Goal: Transaction & Acquisition: Book appointment/travel/reservation

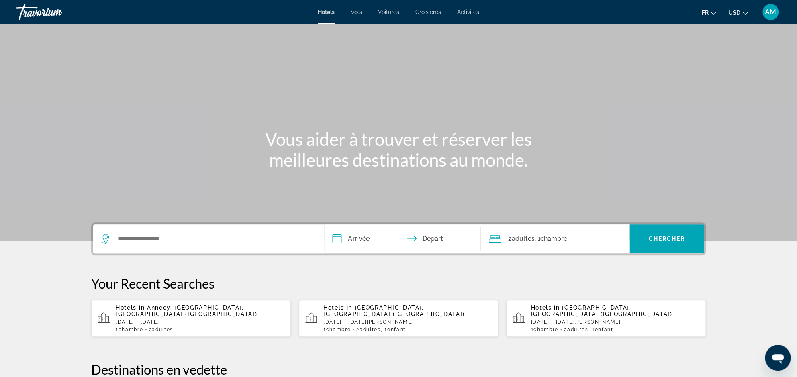
click at [211, 327] on app-hotels-recent-search "Hotels in [GEOGRAPHIC_DATA], [GEOGRAPHIC_DATA], [GEOGRAPHIC_DATA] (NCY) [DATE] …" at bounding box center [191, 318] width 200 height 37
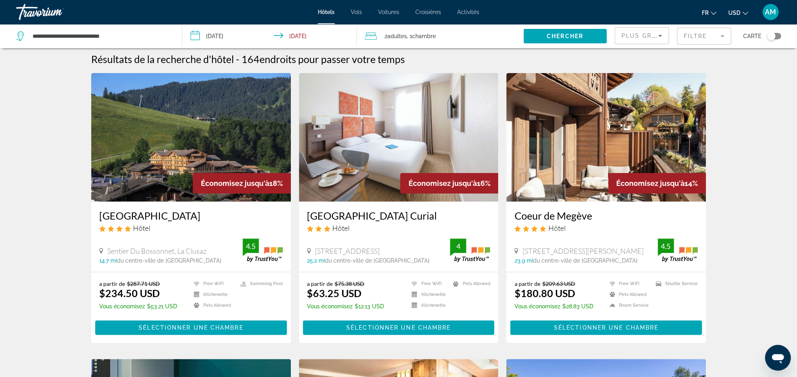
scroll to position [6, 0]
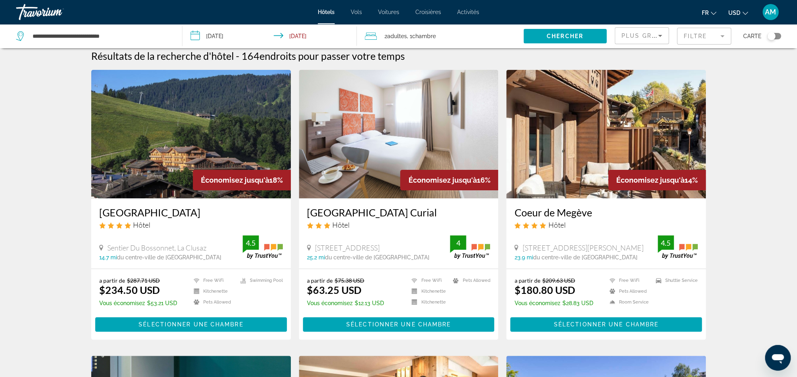
click at [701, 37] on mat-form-field "Filtre" at bounding box center [704, 36] width 54 height 17
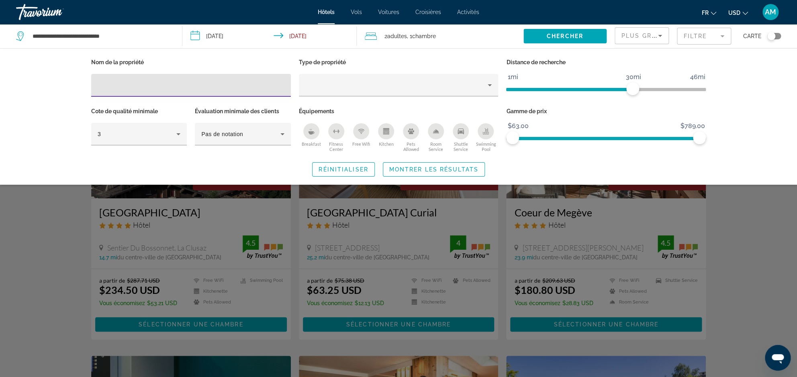
click at [310, 143] on span "Breakfast" at bounding box center [311, 143] width 19 height 5
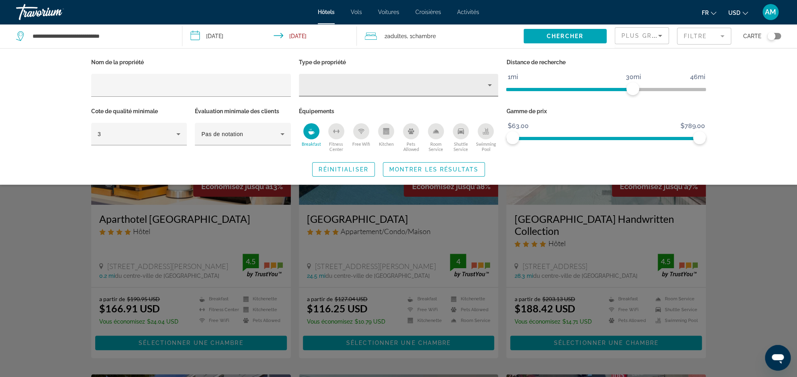
click at [328, 89] on div "Property type" at bounding box center [396, 85] width 183 height 10
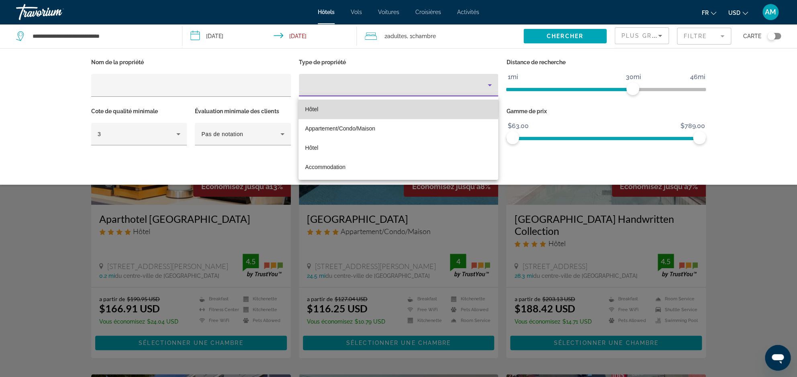
click at [331, 106] on mat-option "Hôtel" at bounding box center [398, 109] width 200 height 19
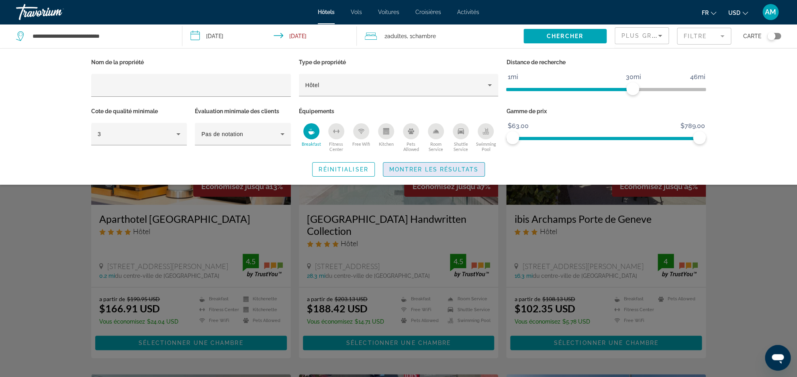
click at [433, 169] on span "Montrer les résultats" at bounding box center [433, 169] width 89 height 6
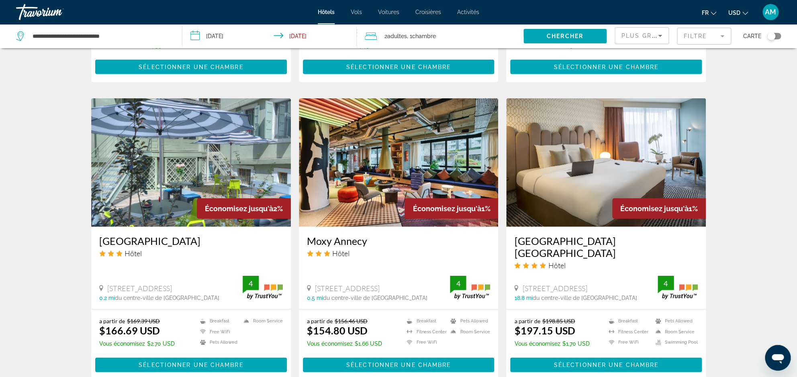
scroll to position [1011, 0]
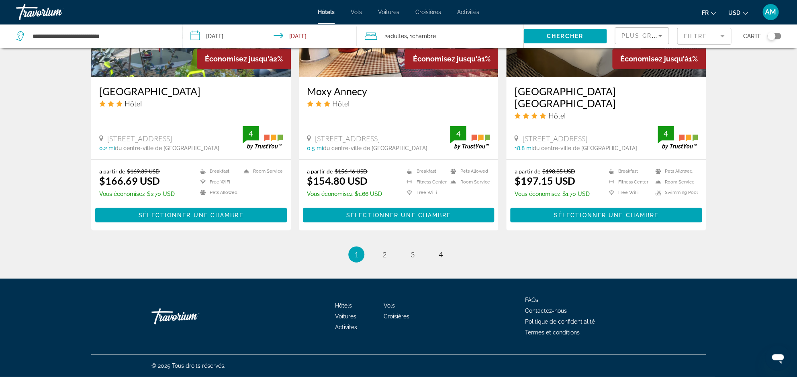
click at [740, 10] on span "USD" at bounding box center [734, 13] width 12 height 6
click at [724, 77] on button "EUR (€)" at bounding box center [722, 74] width 40 height 10
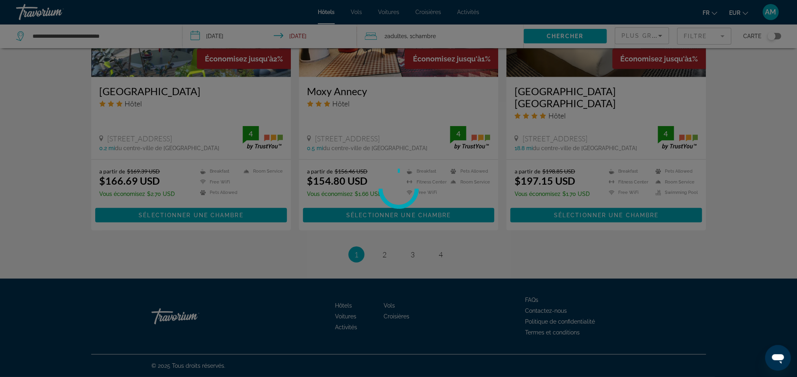
scroll to position [0, 0]
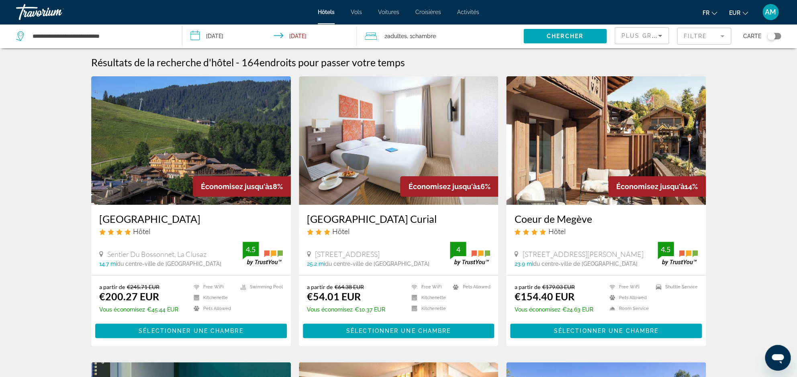
click at [697, 40] on mat-form-field "Filtre" at bounding box center [704, 36] width 54 height 17
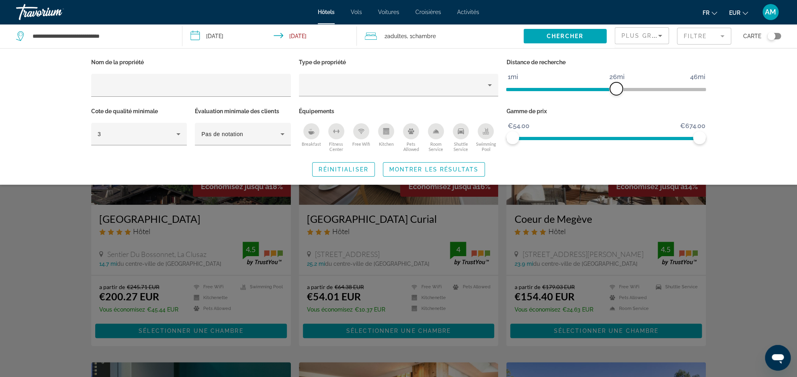
drag, startPoint x: 636, startPoint y: 89, endPoint x: 615, endPoint y: 86, distance: 20.7
click at [615, 86] on span "ngx-slider" at bounding box center [616, 88] width 13 height 13
click at [446, 169] on span "Montrer les résultats" at bounding box center [433, 169] width 89 height 6
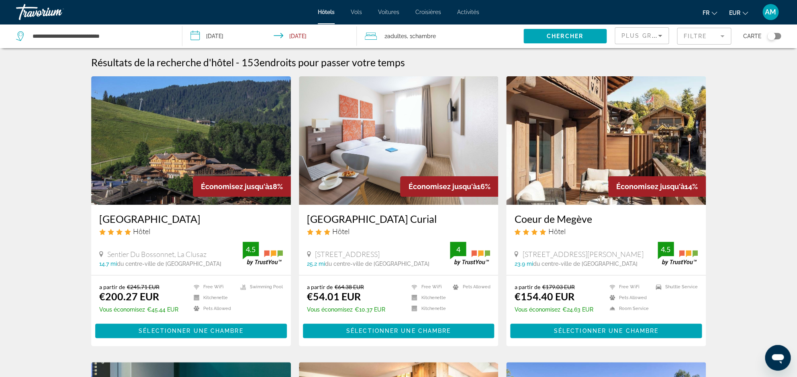
click at [716, 37] on mat-form-field "Filtre" at bounding box center [704, 36] width 54 height 17
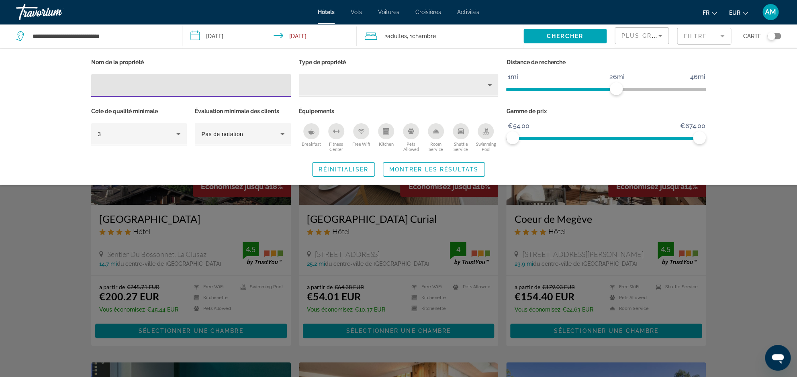
click at [423, 84] on div "Property type" at bounding box center [396, 85] width 183 height 10
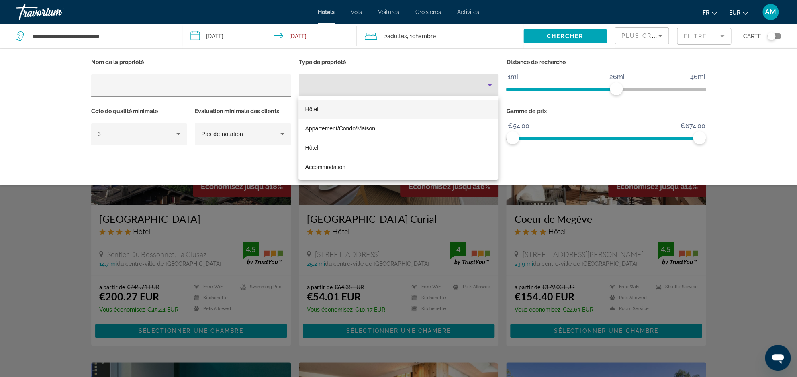
click at [409, 112] on mat-option "Hôtel" at bounding box center [398, 109] width 200 height 19
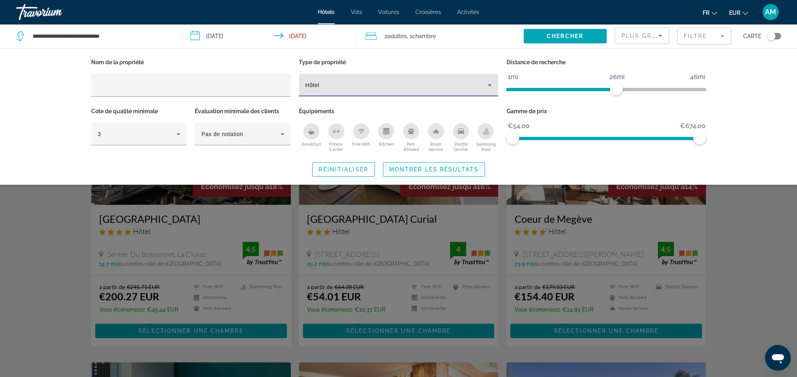
click at [413, 168] on span "Montrer les résultats" at bounding box center [433, 169] width 89 height 6
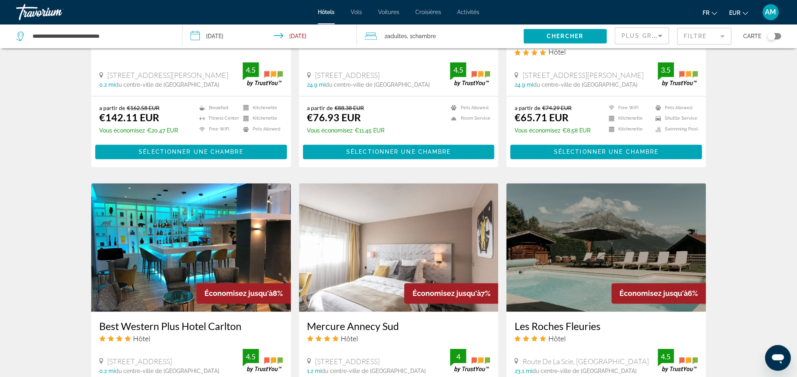
scroll to position [460, 0]
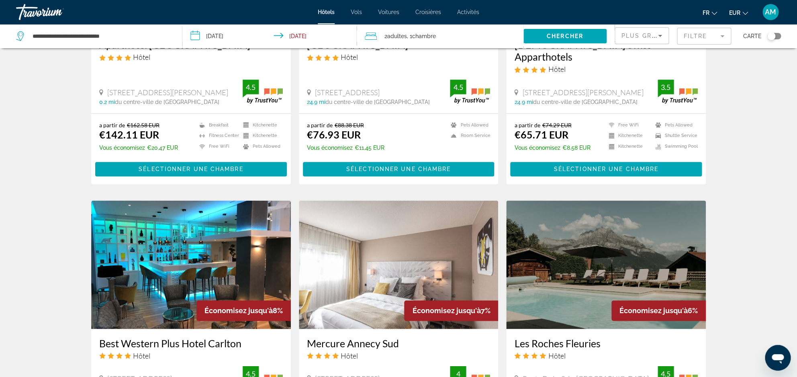
click at [714, 38] on mat-form-field "Filtre" at bounding box center [704, 36] width 54 height 17
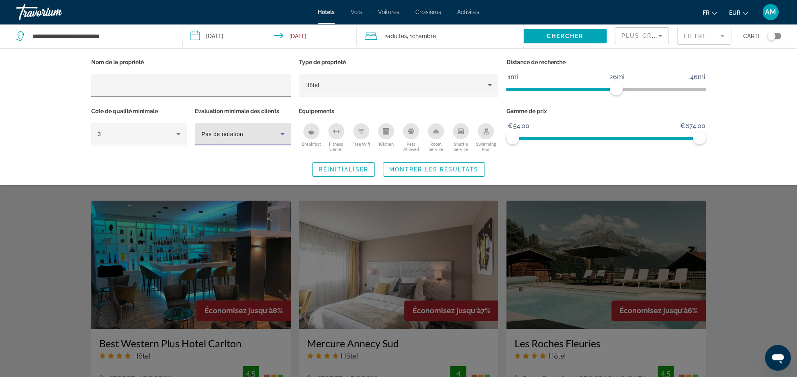
click at [233, 138] on div "Pas de notation" at bounding box center [240, 134] width 79 height 10
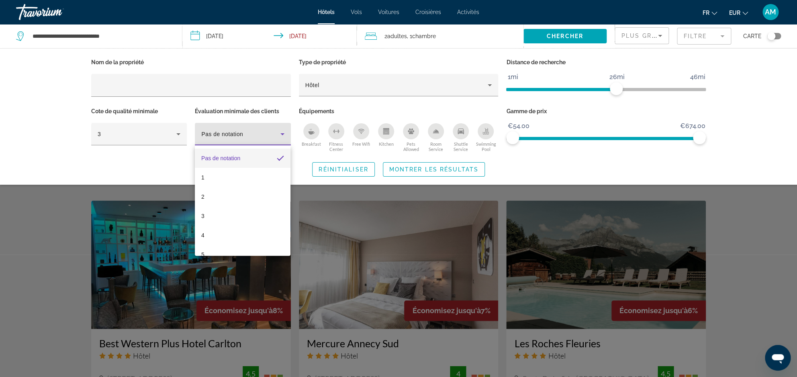
click at [233, 138] on div at bounding box center [398, 188] width 797 height 377
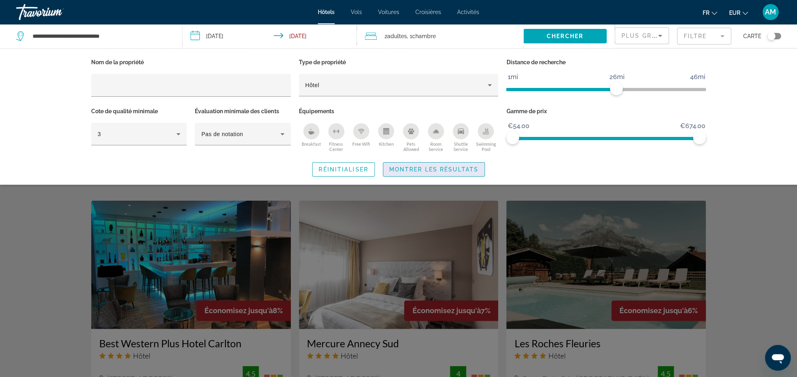
click at [432, 169] on span "Montrer les résultats" at bounding box center [433, 169] width 89 height 6
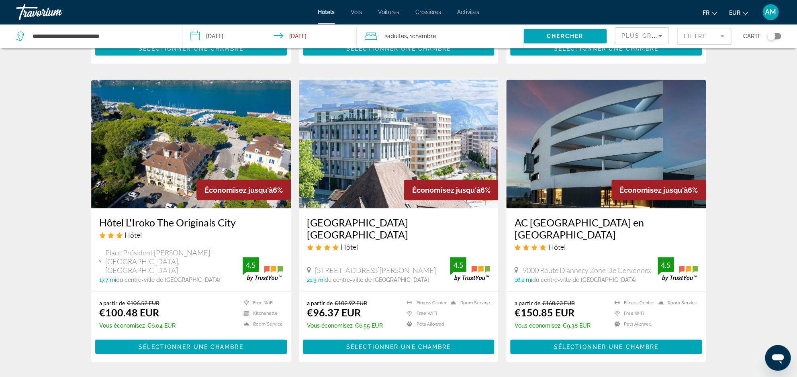
scroll to position [987, 0]
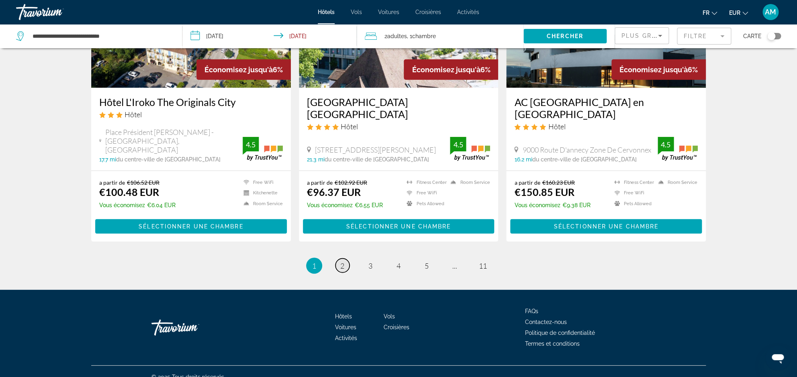
click at [344, 261] on span "2" at bounding box center [342, 265] width 4 height 9
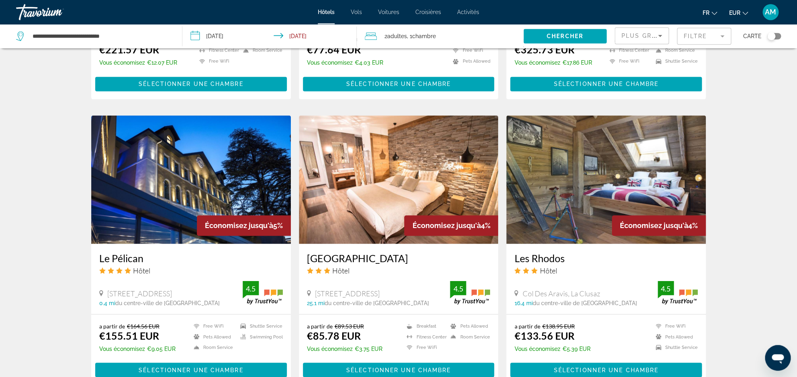
scroll to position [540, 0]
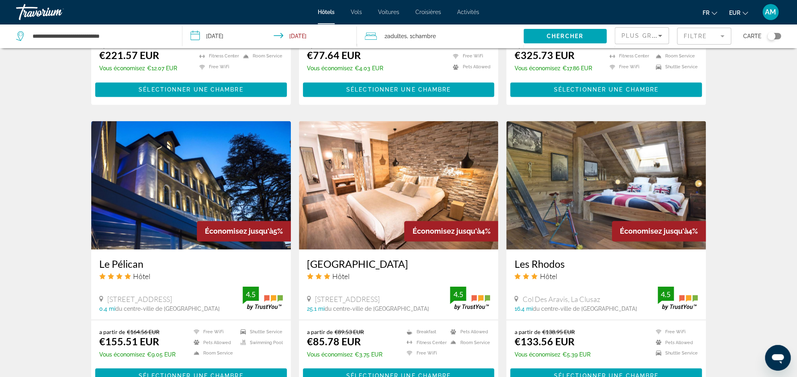
click at [268, 197] on img "Main content" at bounding box center [191, 185] width 200 height 129
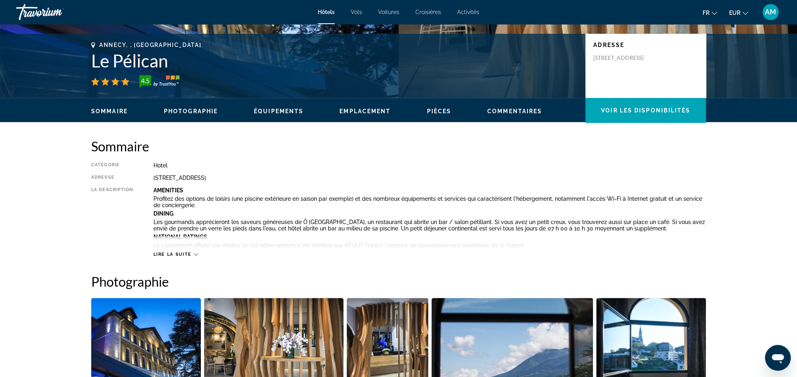
scroll to position [244, 0]
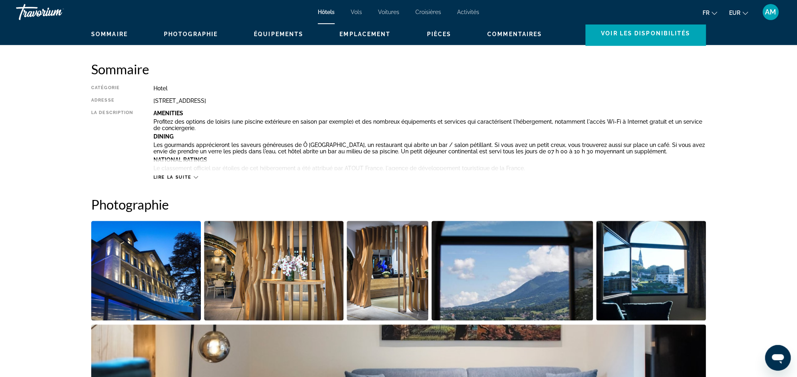
click at [164, 268] on img "Open full-screen image slider" at bounding box center [146, 271] width 110 height 100
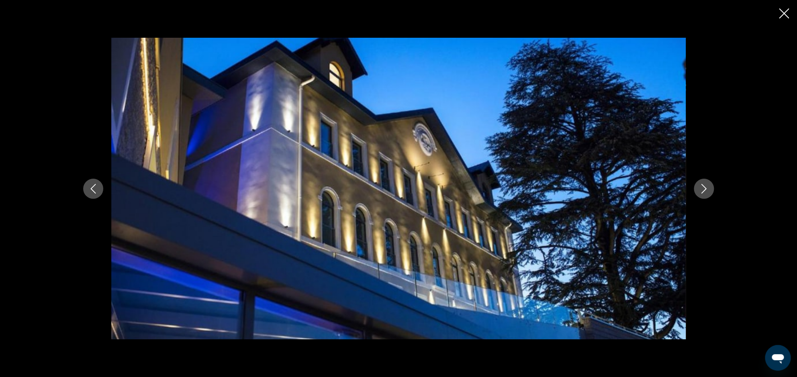
click at [699, 189] on icon "Next image" at bounding box center [704, 189] width 10 height 10
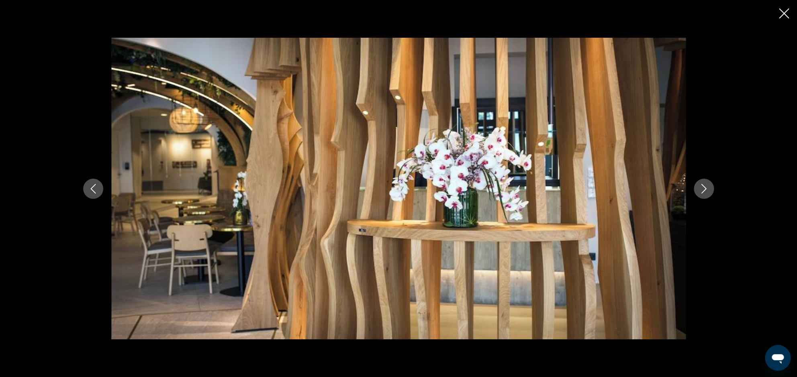
click at [699, 189] on icon "Next image" at bounding box center [704, 189] width 10 height 10
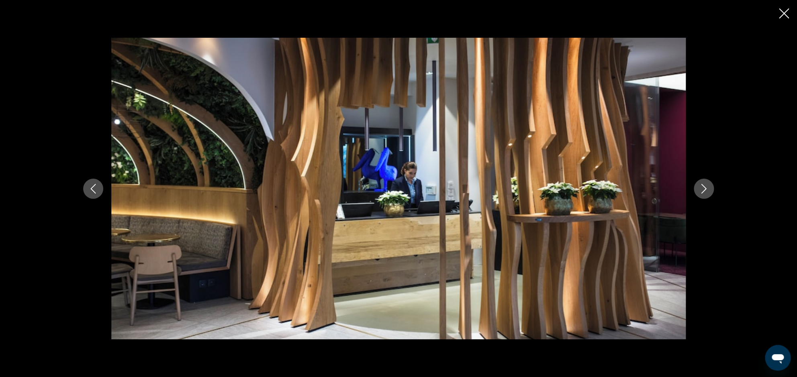
click at [699, 189] on icon "Next image" at bounding box center [704, 189] width 10 height 10
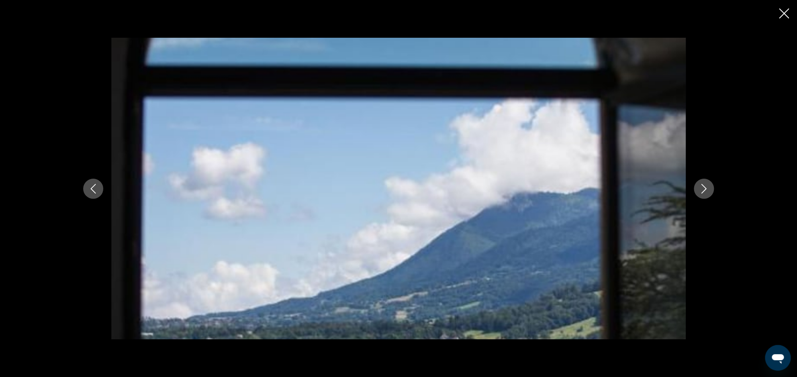
click at [699, 189] on icon "Next image" at bounding box center [704, 189] width 10 height 10
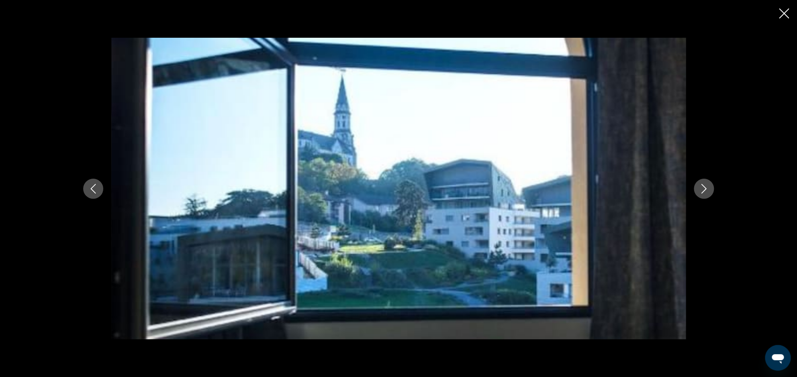
click at [699, 189] on icon "Next image" at bounding box center [704, 189] width 10 height 10
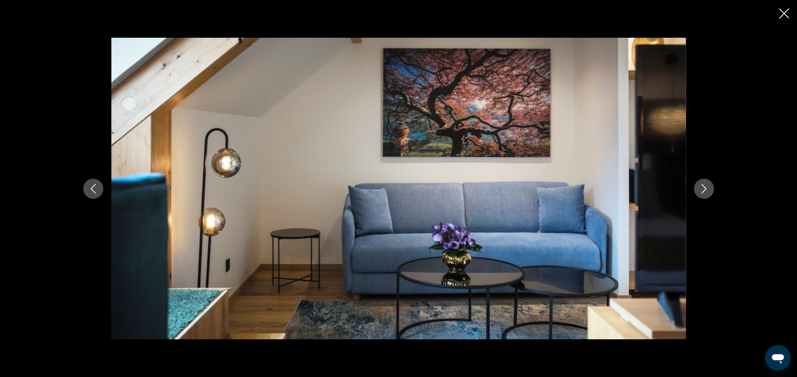
click at [699, 189] on icon "Next image" at bounding box center [704, 189] width 10 height 10
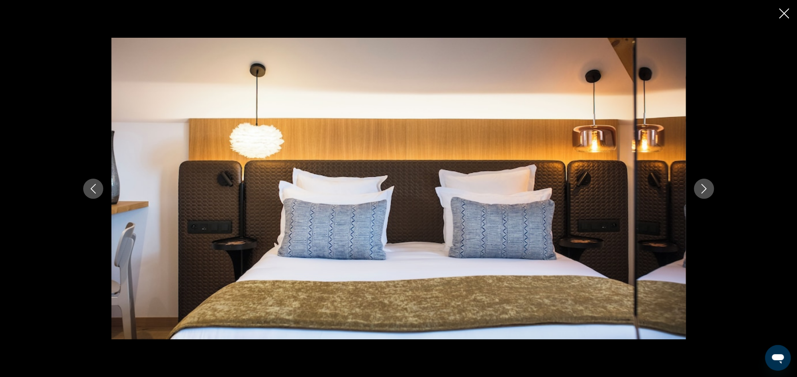
click at [699, 189] on icon "Next image" at bounding box center [704, 189] width 10 height 10
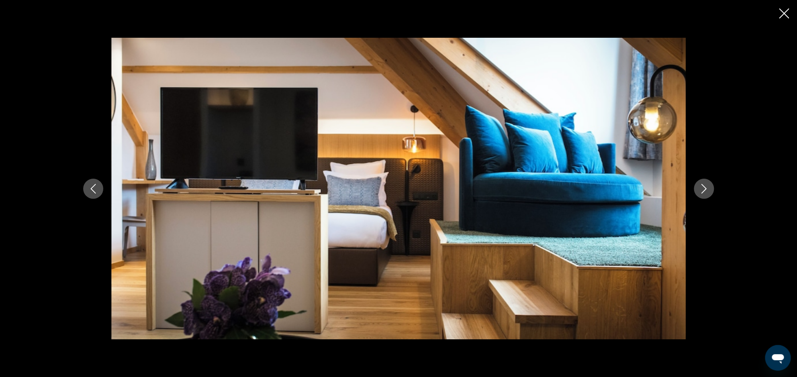
click at [699, 189] on icon "Next image" at bounding box center [704, 189] width 10 height 10
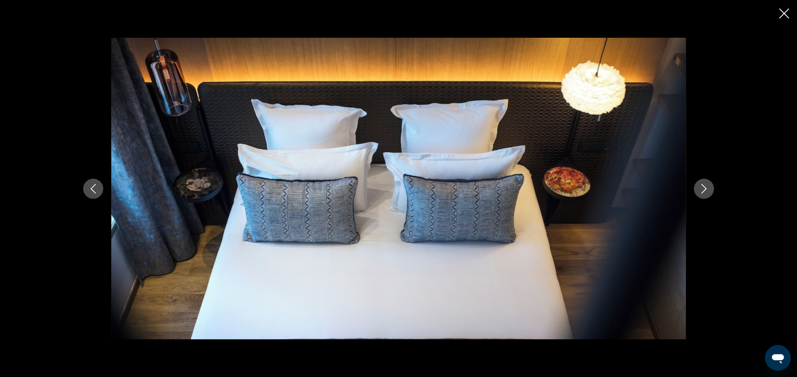
click at [699, 189] on icon "Next image" at bounding box center [704, 189] width 10 height 10
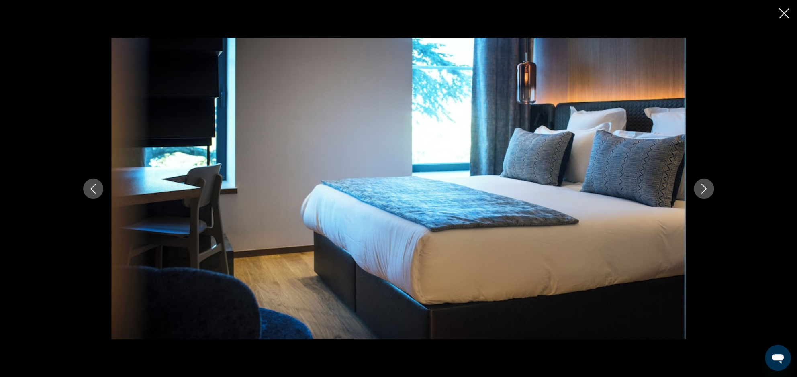
click at [699, 189] on icon "Next image" at bounding box center [704, 189] width 10 height 10
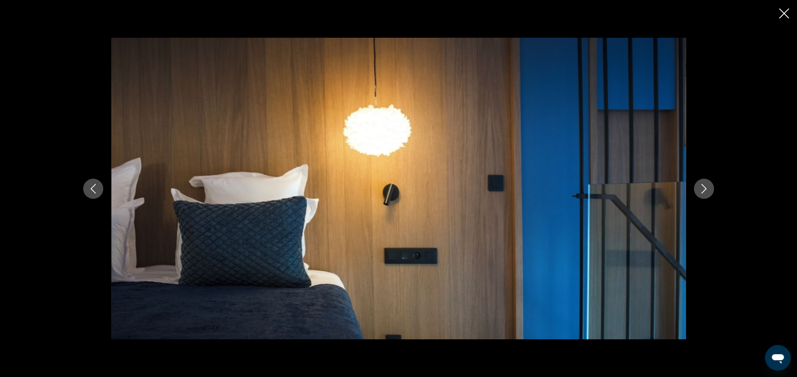
click at [699, 189] on icon "Next image" at bounding box center [704, 189] width 10 height 10
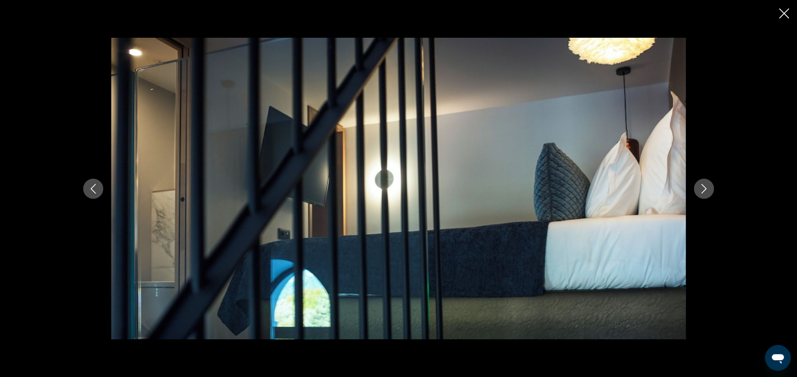
click at [699, 189] on icon "Next image" at bounding box center [704, 189] width 10 height 10
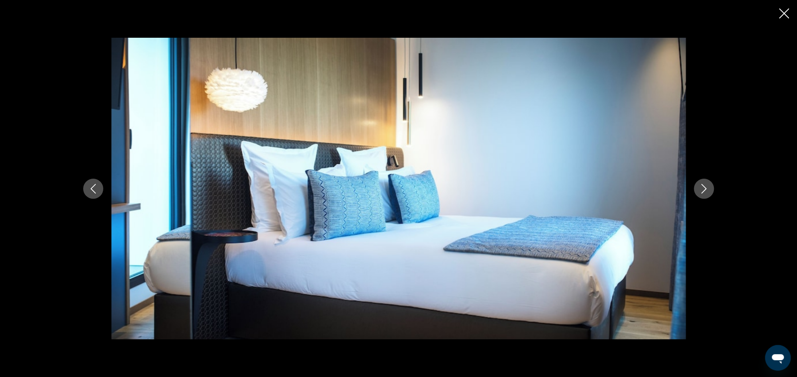
click at [788, 14] on icon "Close slideshow" at bounding box center [784, 13] width 10 height 10
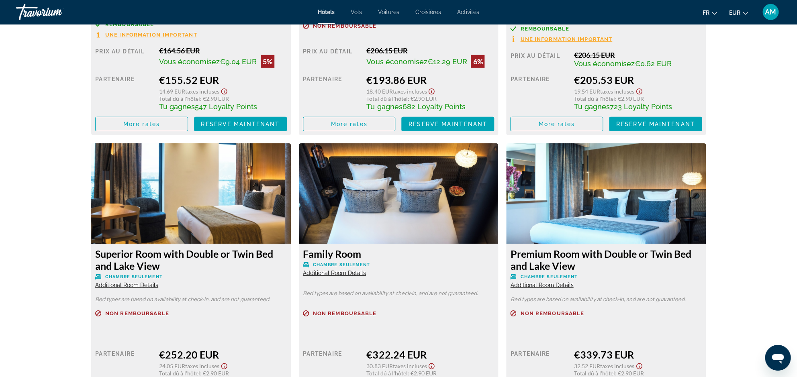
scroll to position [1272, 0]
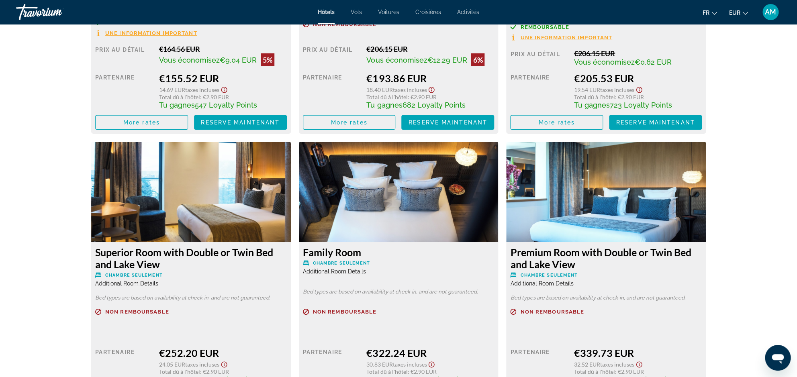
click at [242, 203] on img "Main content" at bounding box center [191, 192] width 200 height 100
click at [249, 220] on img "Main content" at bounding box center [191, 192] width 200 height 100
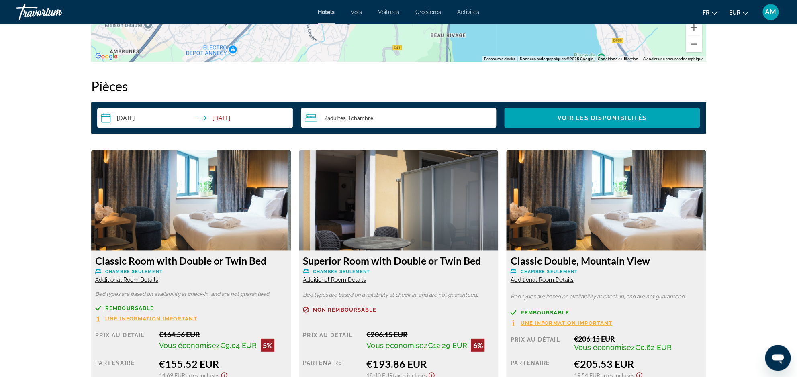
scroll to position [1035, 0]
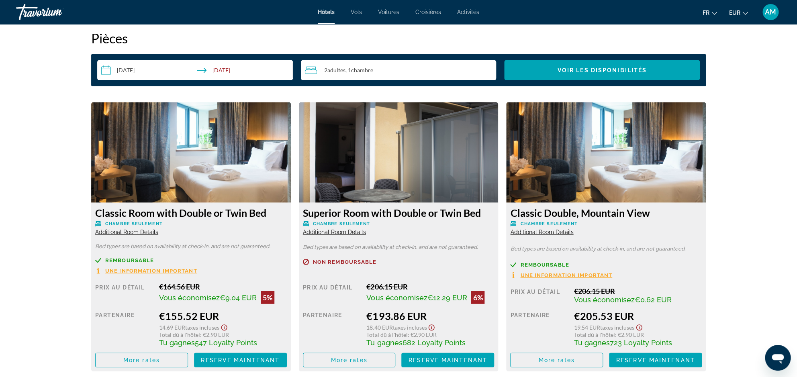
click at [210, 172] on img "Main content" at bounding box center [191, 152] width 200 height 100
click at [220, 158] on img "Main content" at bounding box center [191, 152] width 200 height 100
click at [223, 166] on img "Main content" at bounding box center [191, 152] width 200 height 100
click at [234, 184] on img "Main content" at bounding box center [191, 152] width 200 height 100
click at [355, 185] on img "Main content" at bounding box center [399, 152] width 200 height 100
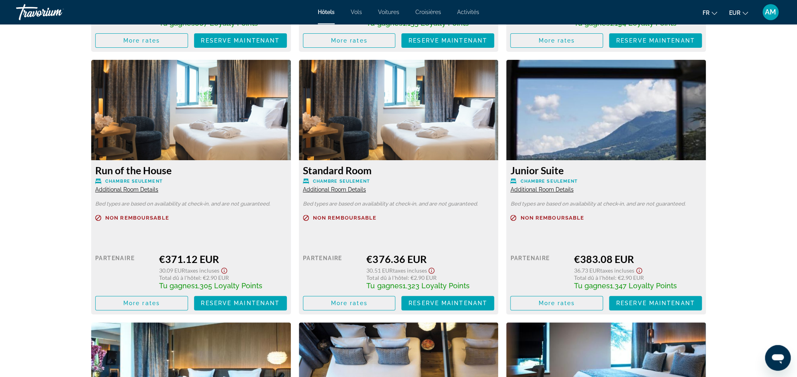
scroll to position [1632, 0]
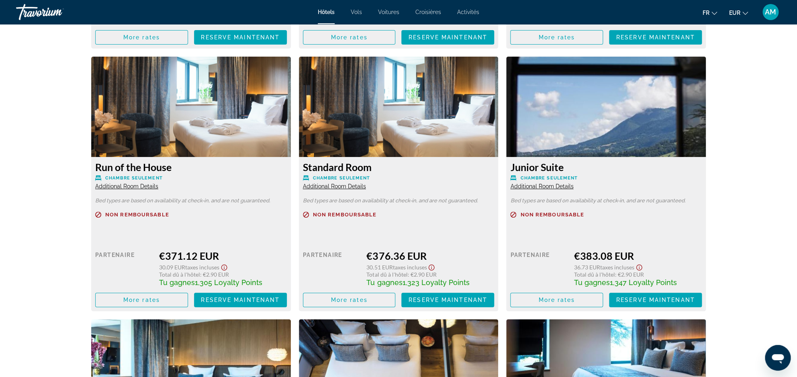
click at [221, 127] on img "Main content" at bounding box center [191, 107] width 200 height 100
click at [166, 302] on span "Main content" at bounding box center [142, 299] width 92 height 19
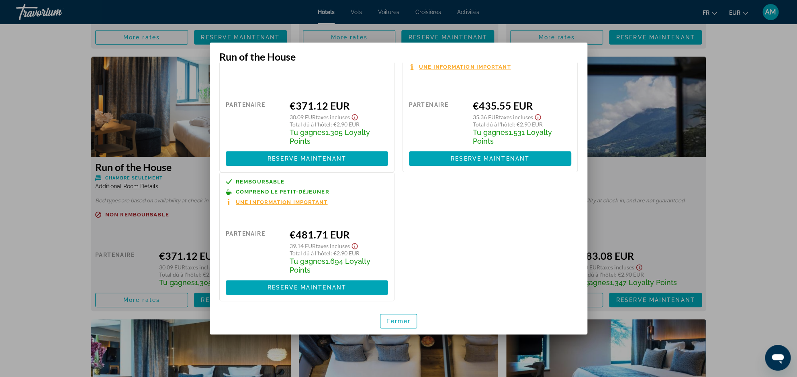
scroll to position [35, 0]
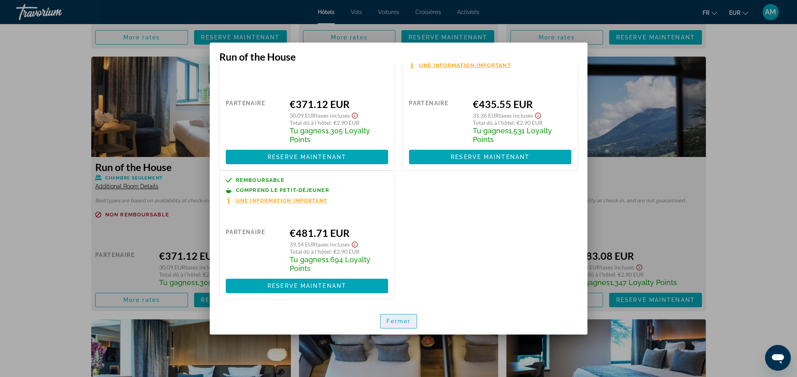
drag, startPoint x: 398, startPoint y: 321, endPoint x: 391, endPoint y: 316, distance: 8.0
click at [398, 321] on span "Fermer" at bounding box center [398, 321] width 24 height 6
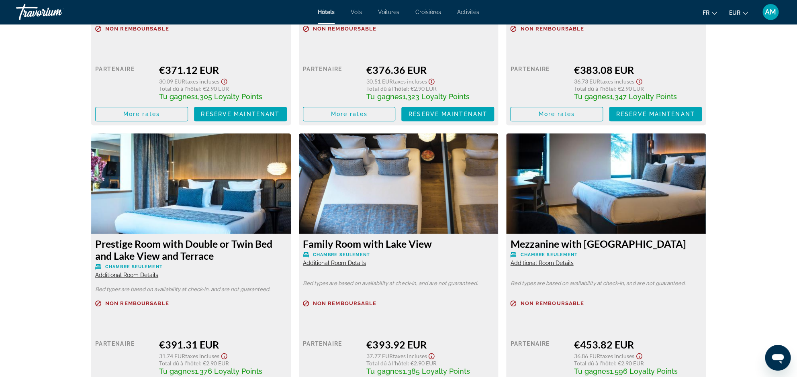
scroll to position [1819, 0]
click at [118, 275] on span "Additional Room Details" at bounding box center [126, 275] width 63 height 6
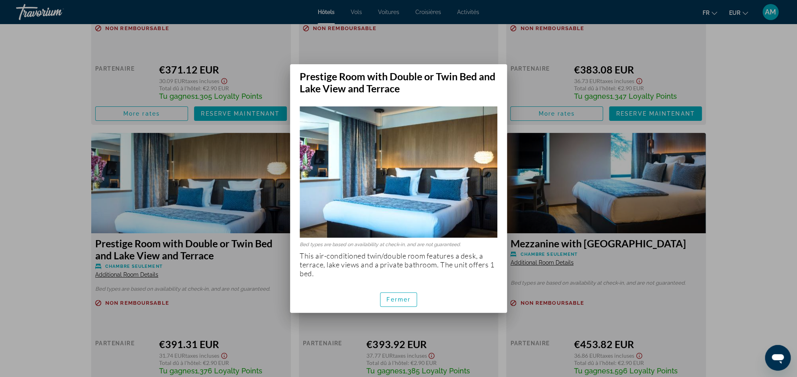
scroll to position [0, 0]
click at [398, 297] on span "Fermer" at bounding box center [398, 299] width 24 height 6
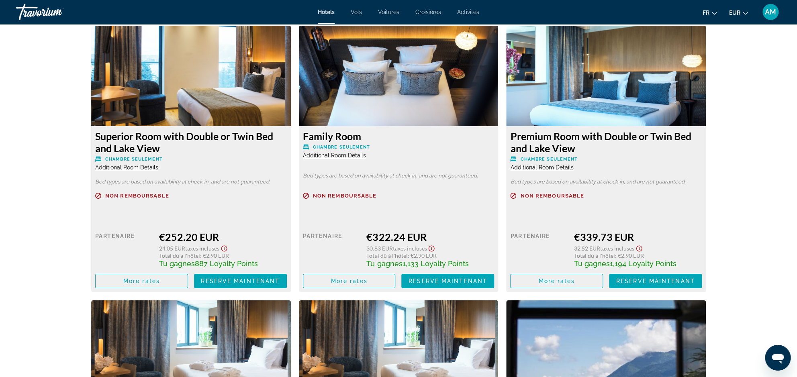
scroll to position [1388, 0]
click at [129, 169] on span "Additional Room Details" at bounding box center [126, 168] width 63 height 6
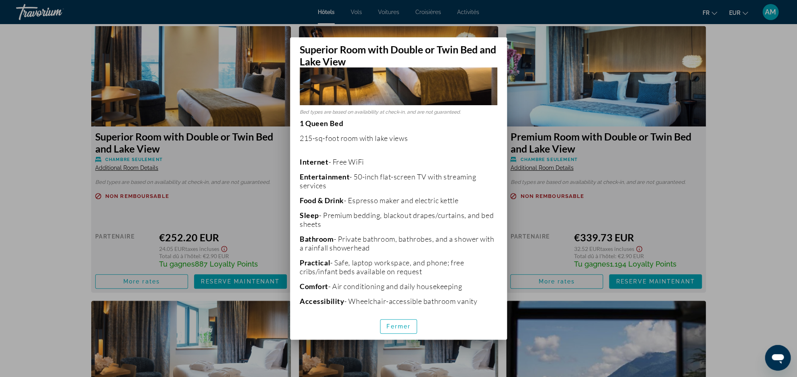
scroll to position [148, 0]
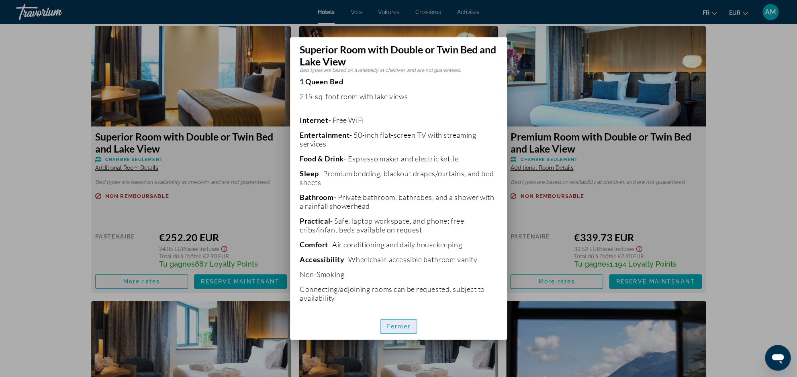
click at [397, 325] on span "Fermer" at bounding box center [398, 326] width 24 height 6
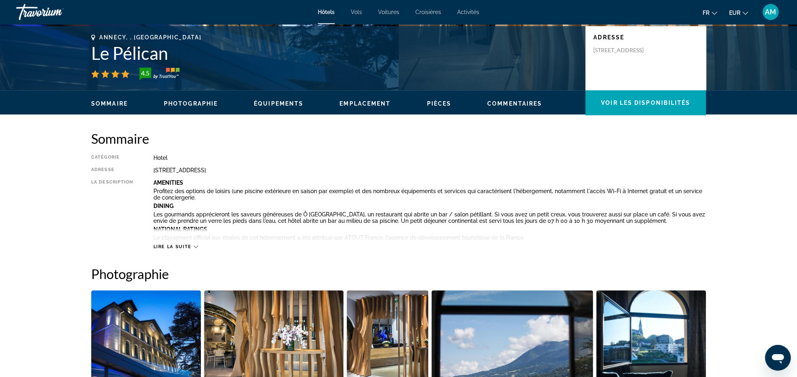
scroll to position [174, 0]
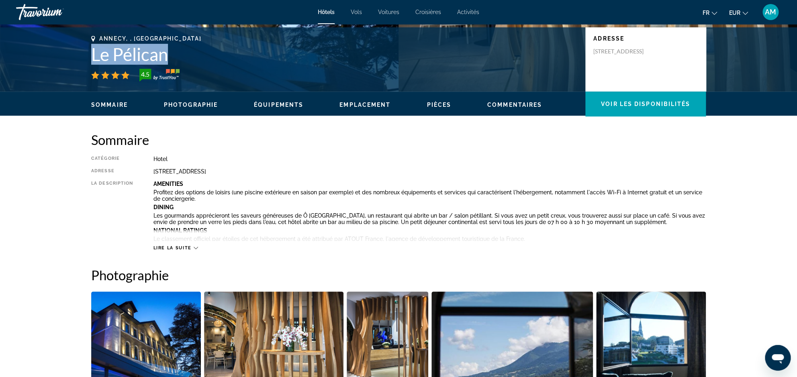
drag, startPoint x: 93, startPoint y: 54, endPoint x: 173, endPoint y: 61, distance: 80.2
click at [173, 61] on h1 "Le Pélican" at bounding box center [334, 54] width 486 height 21
copy h1 "Le Pélican"
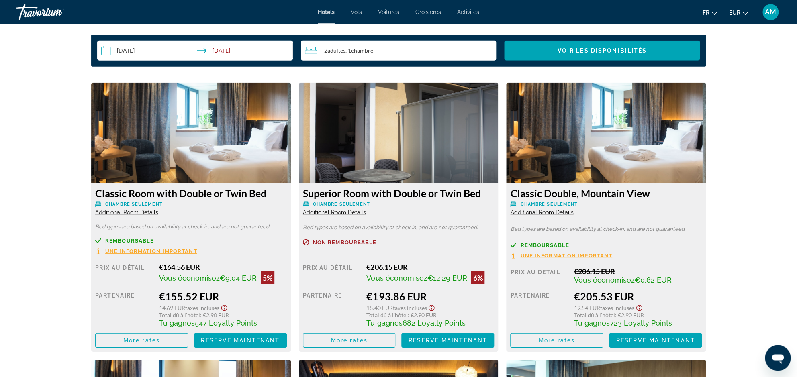
scroll to position [1080, 0]
